Goal: Task Accomplishment & Management: Use online tool/utility

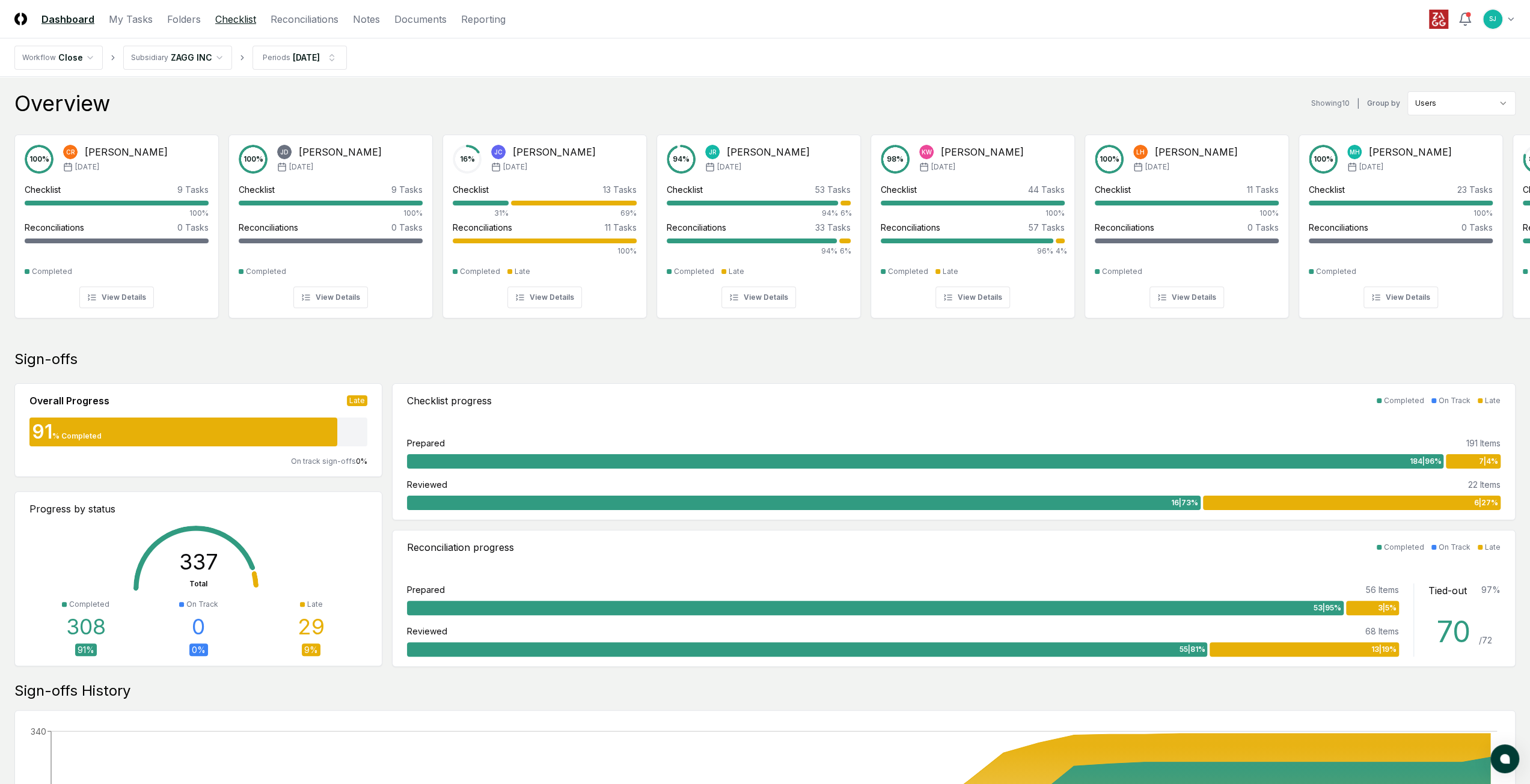
click at [240, 15] on link "Checklist" at bounding box center [235, 19] width 41 height 14
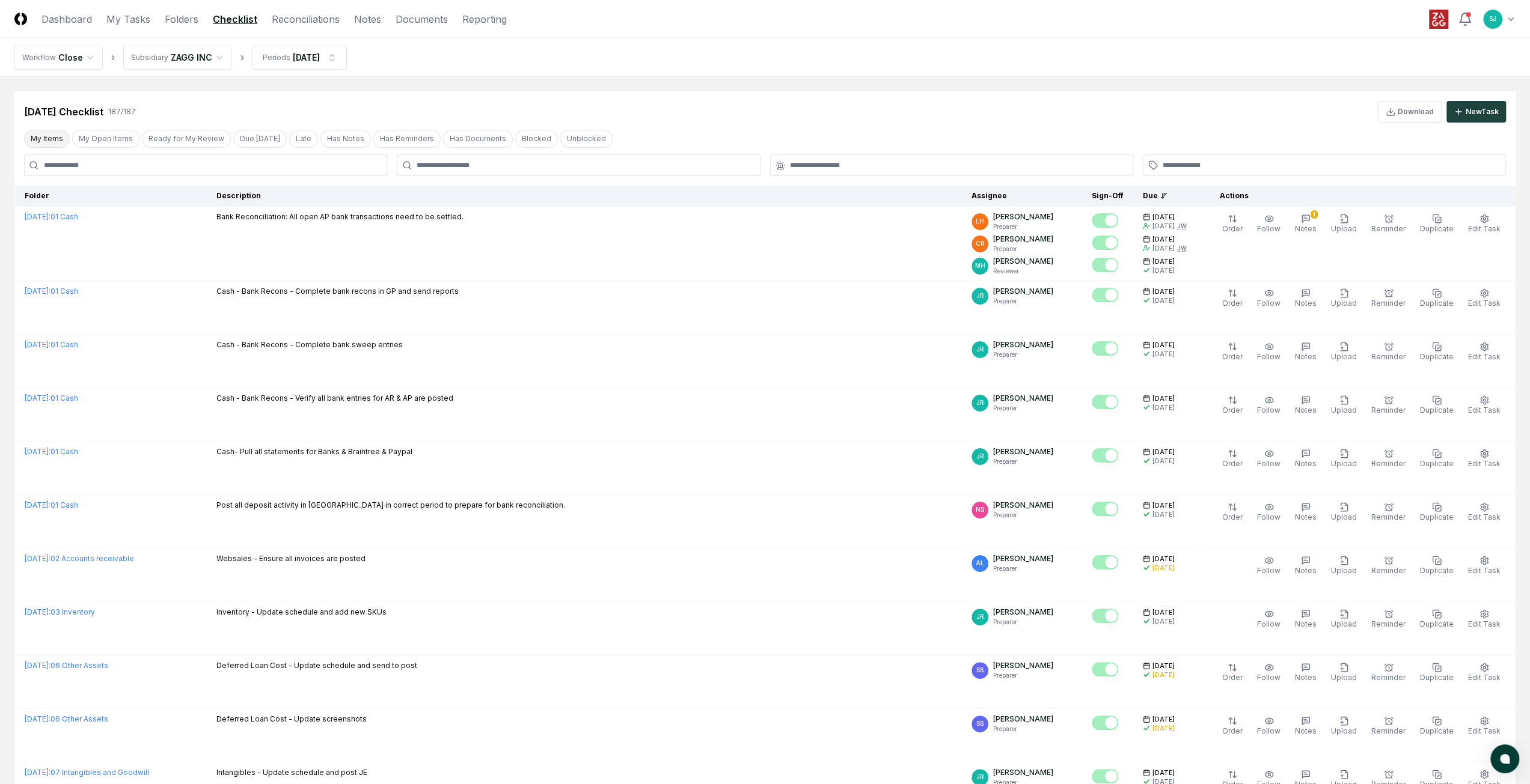
click at [60, 137] on button "My Items" at bounding box center [46, 138] width 46 height 18
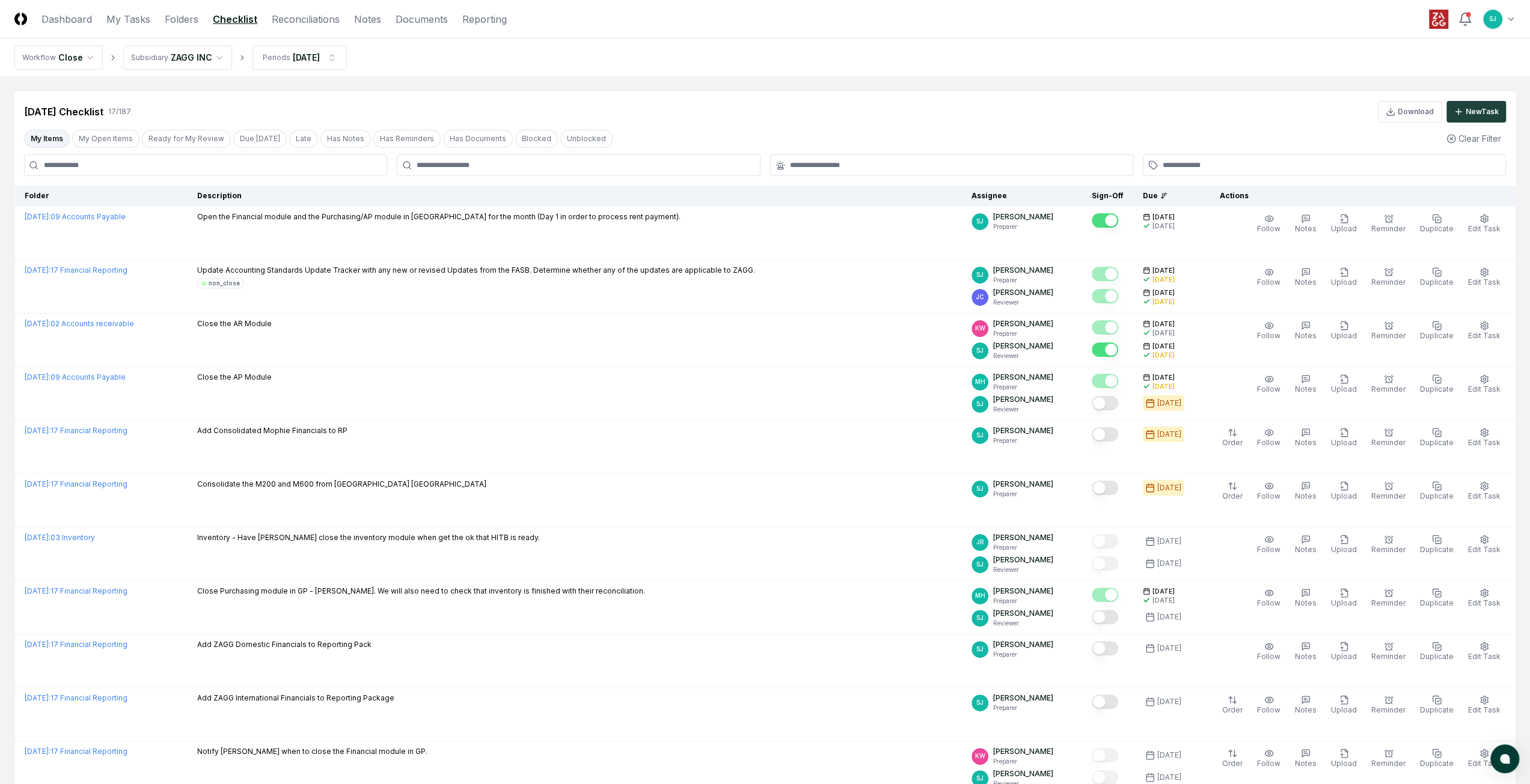
click at [1002, 78] on main "Cancel Reassign [DATE] Checklist 17 / 187 Download New Task My Items My Open It…" at bounding box center [765, 603] width 1530 height 1053
click at [928, 82] on main "Cancel Reassign [DATE] Checklist 17 / 187 Download New Task My Items My Open It…" at bounding box center [765, 603] width 1530 height 1053
click at [741, 89] on main "Cancel Reassign [DATE] Checklist 17 / 187 Download New Task My Items My Open It…" at bounding box center [765, 603] width 1530 height 1053
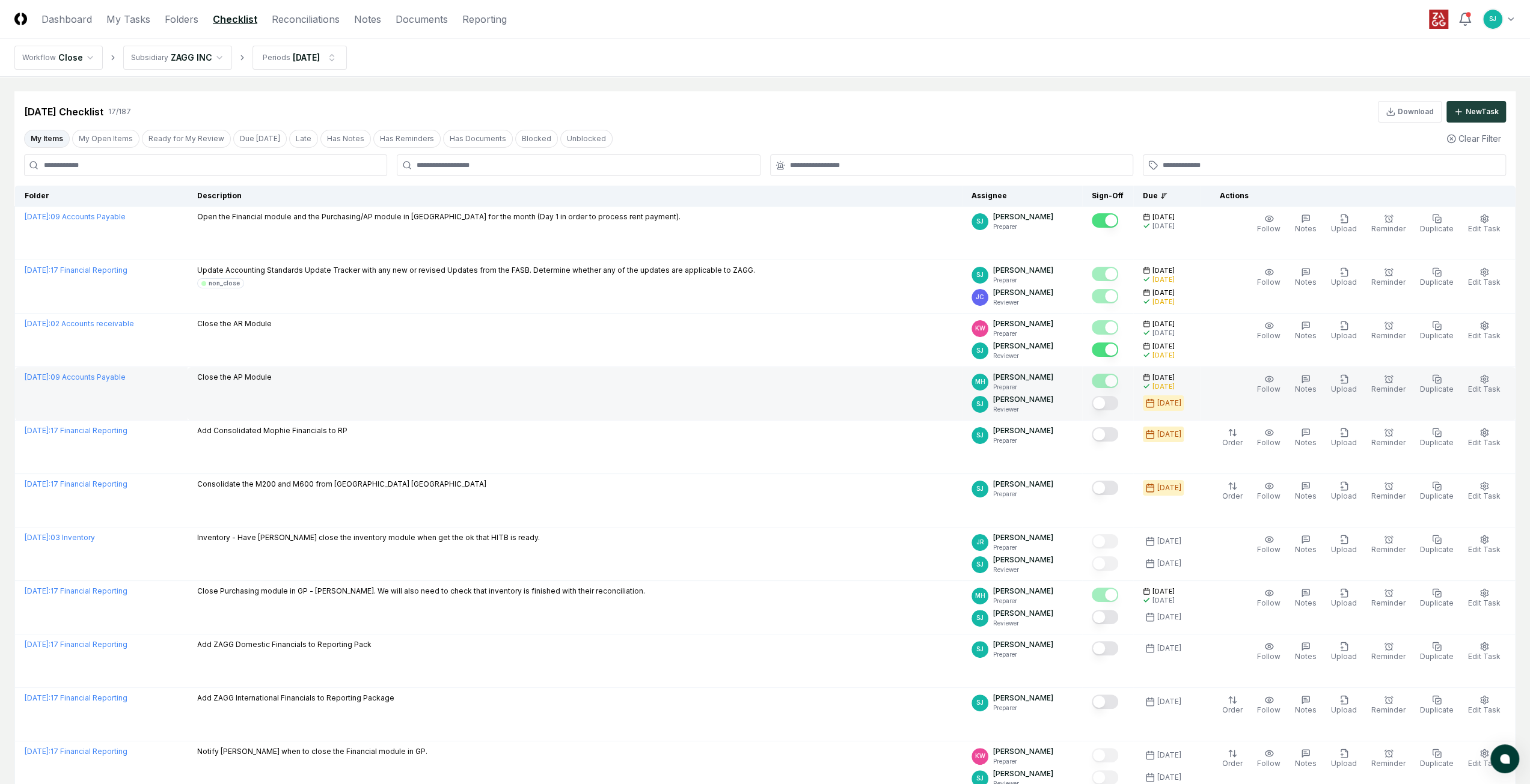
click at [1118, 404] on button "Mark complete" at bounding box center [1105, 403] width 27 height 14
click at [810, 92] on div "[DATE] Checklist 17 / 187 Download New Task" at bounding box center [765, 106] width 1501 height 31
click at [751, 40] on nav "Workflow Close Subsidiary ZAGG INC Periods [DATE]" at bounding box center [765, 58] width 1530 height 39
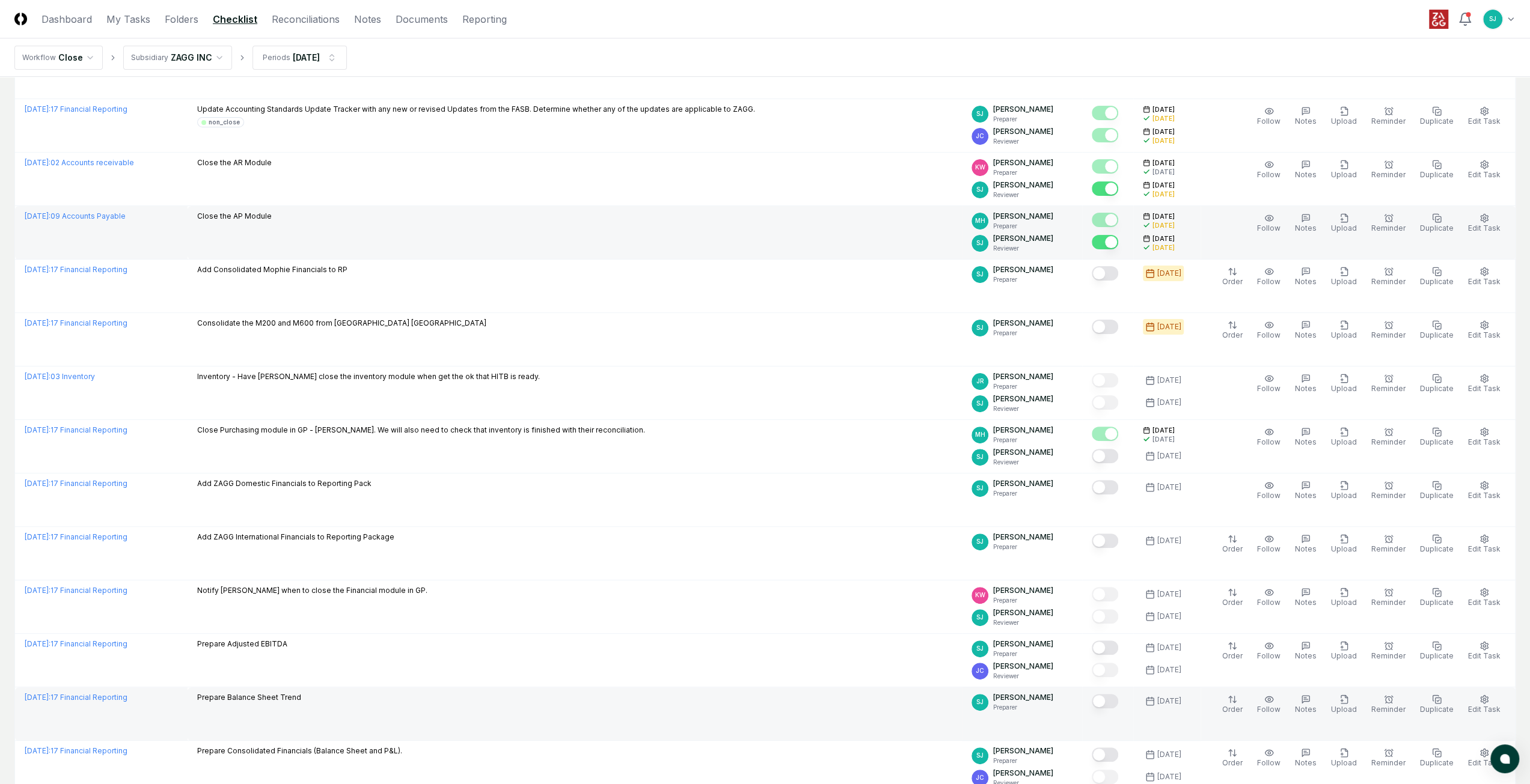
scroll to position [320, 0]
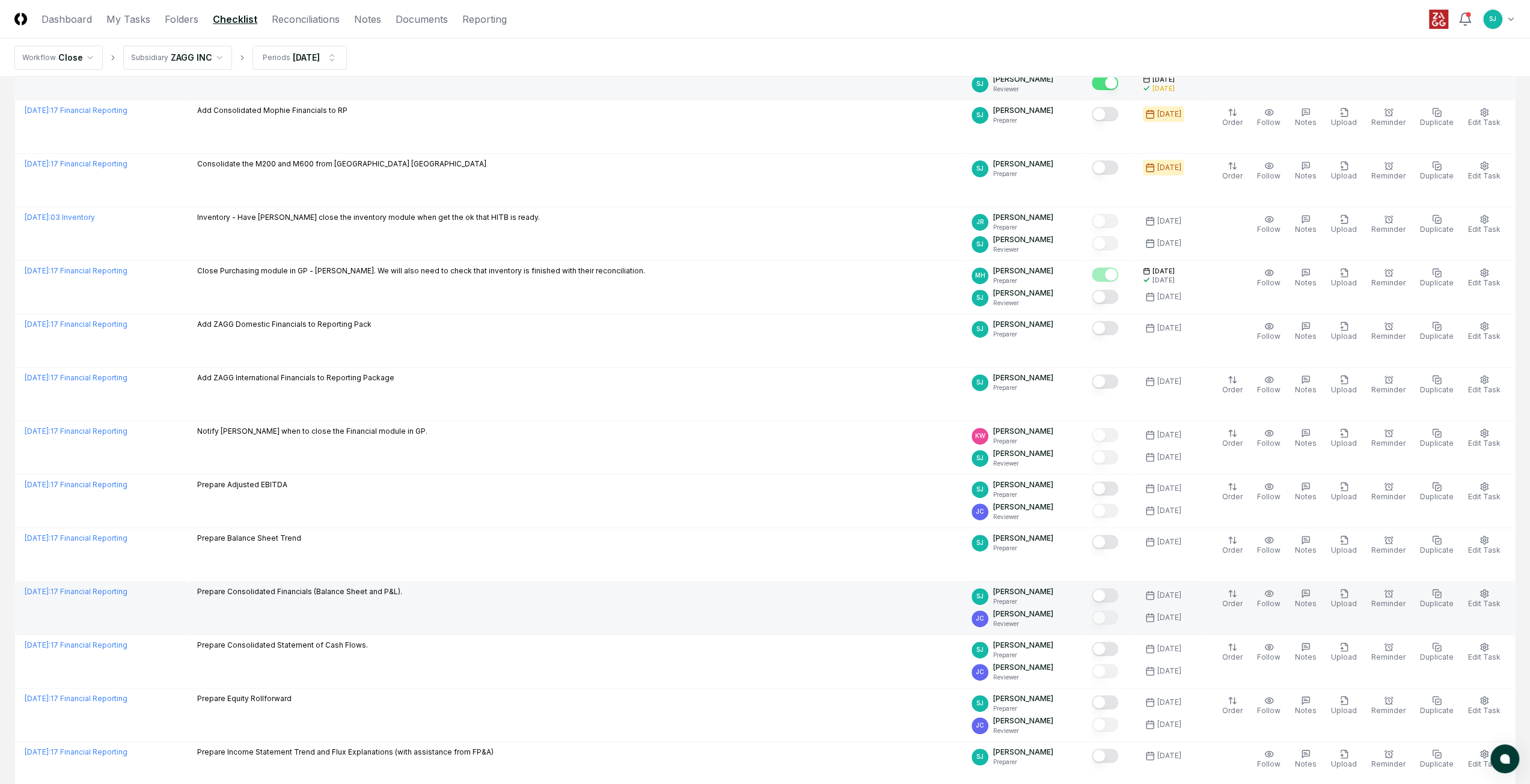
click at [689, 586] on div "Prepare Consolidated Financials (Balance Sheet and P&L)." at bounding box center [575, 593] width 755 height 13
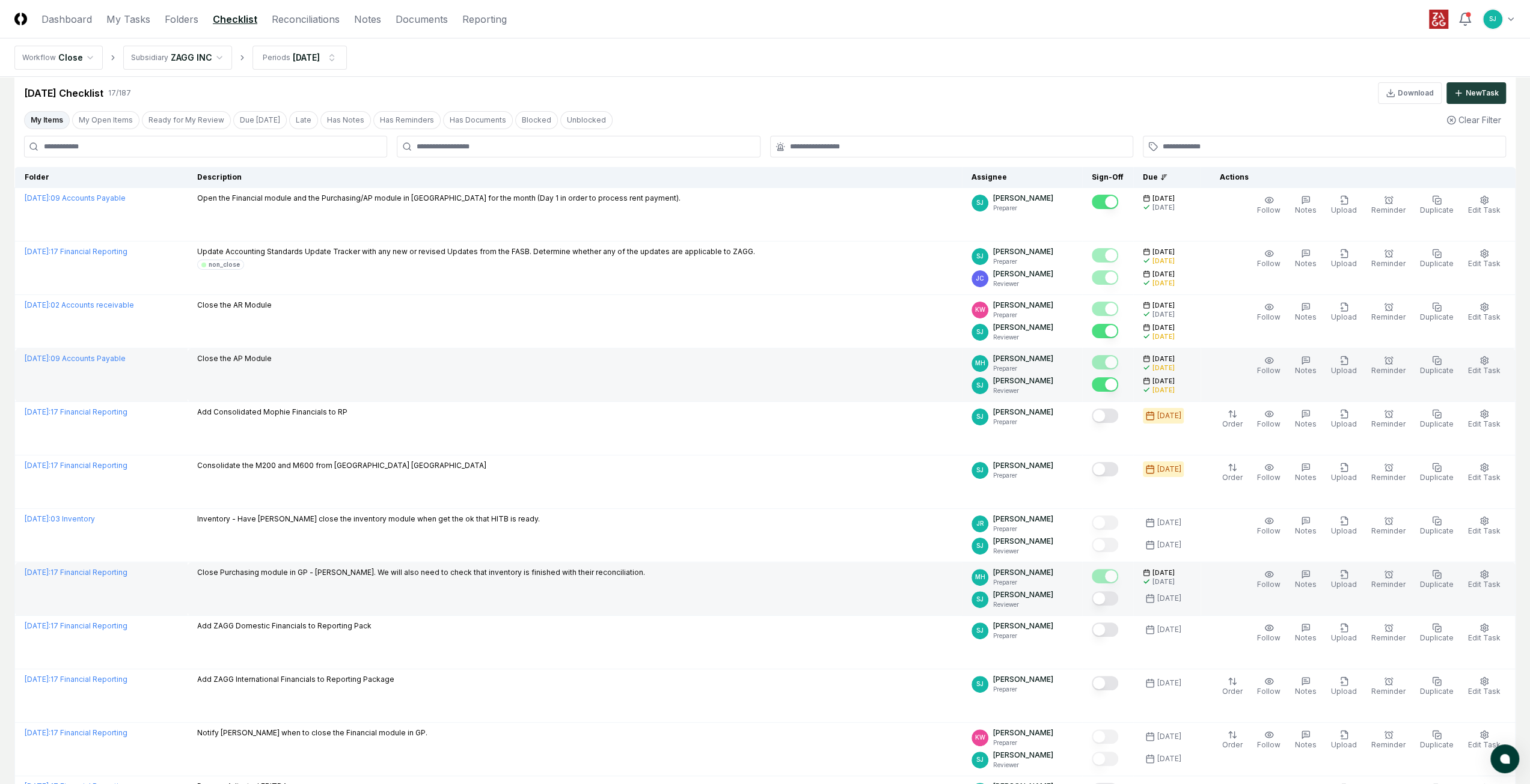
scroll to position [0, 0]
